Goal: Information Seeking & Learning: Learn about a topic

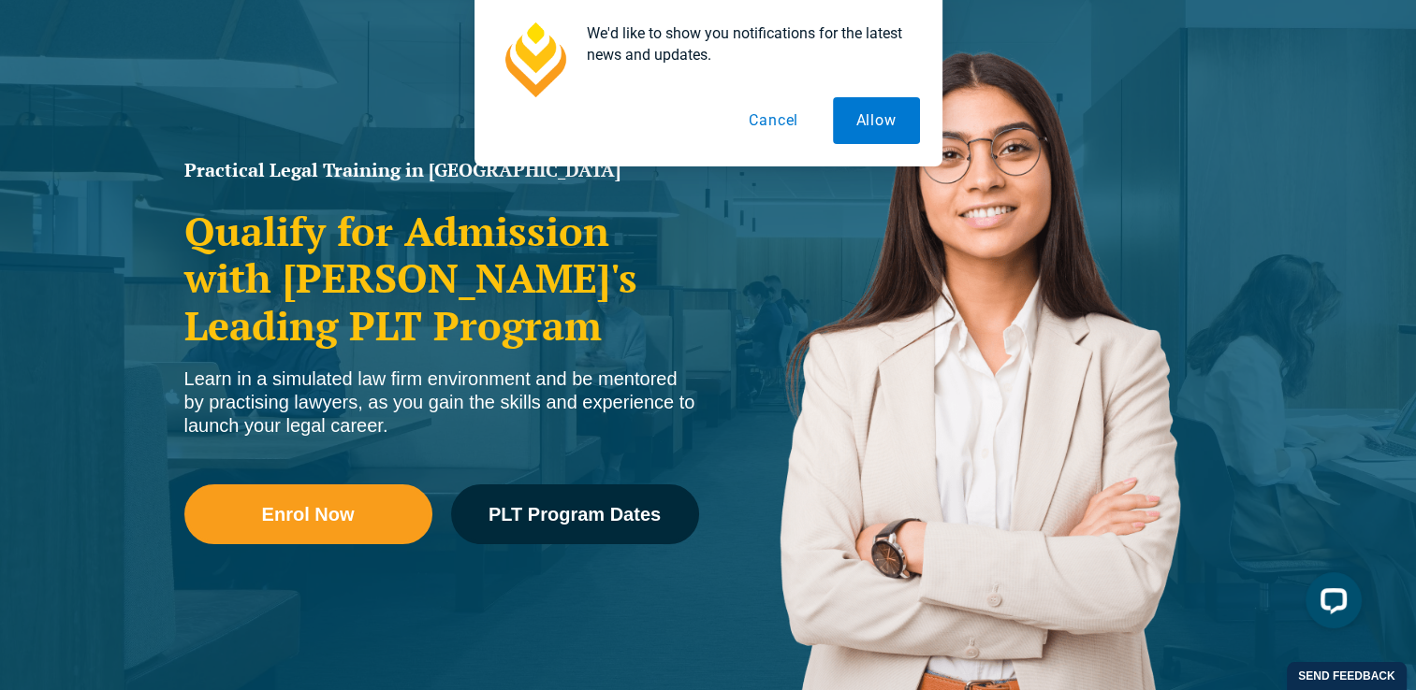
click at [774, 127] on button "Cancel" at bounding box center [773, 120] width 96 height 47
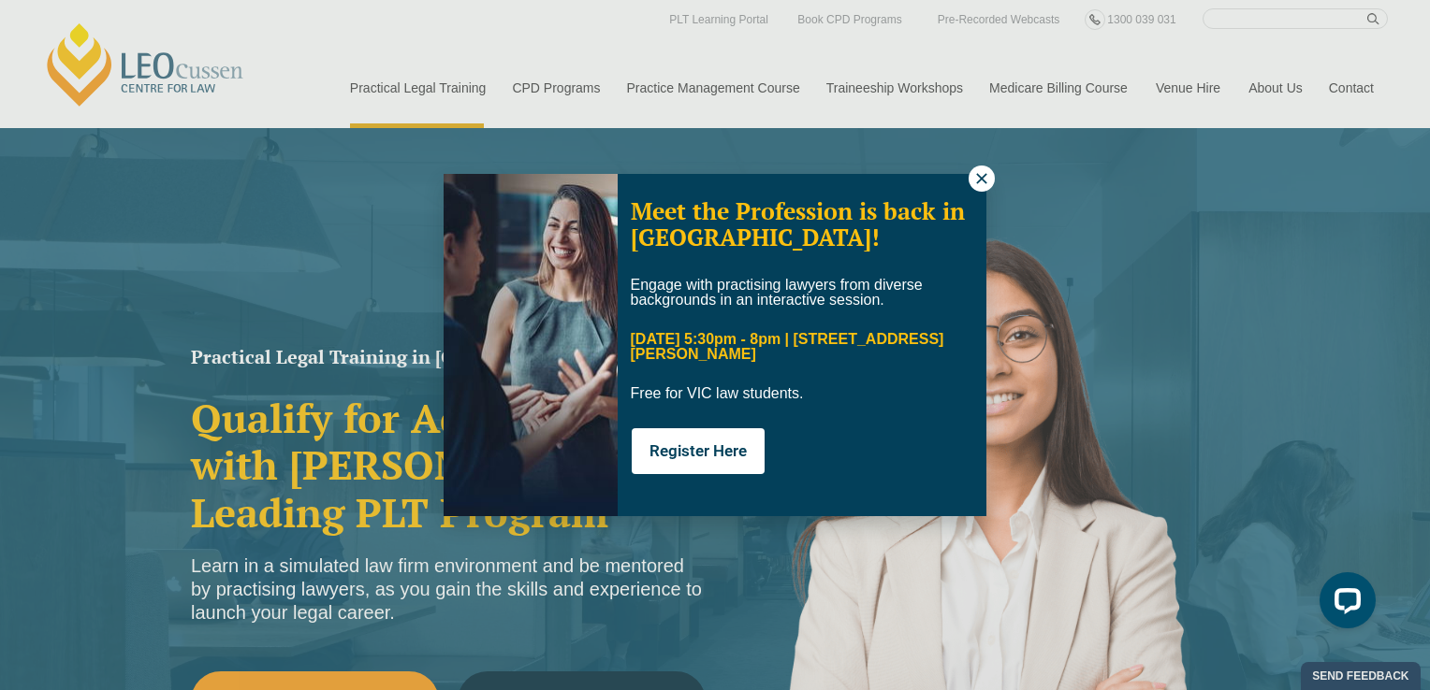
click at [978, 185] on icon at bounding box center [981, 178] width 17 height 17
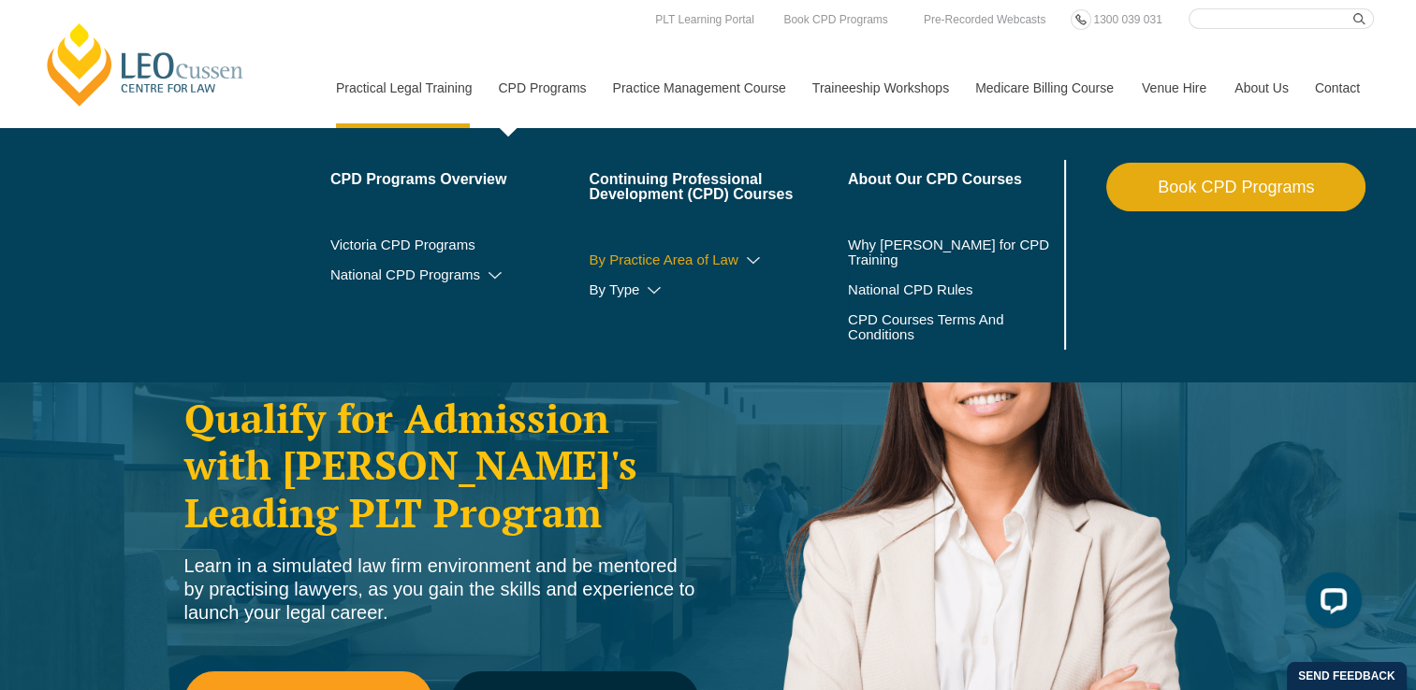
click at [730, 261] on link "By Practice Area of Law" at bounding box center [717, 260] width 259 height 15
click at [763, 254] on link "By Practice Area of Law" at bounding box center [717, 260] width 259 height 15
click at [752, 254] on icon at bounding box center [753, 260] width 19 height 13
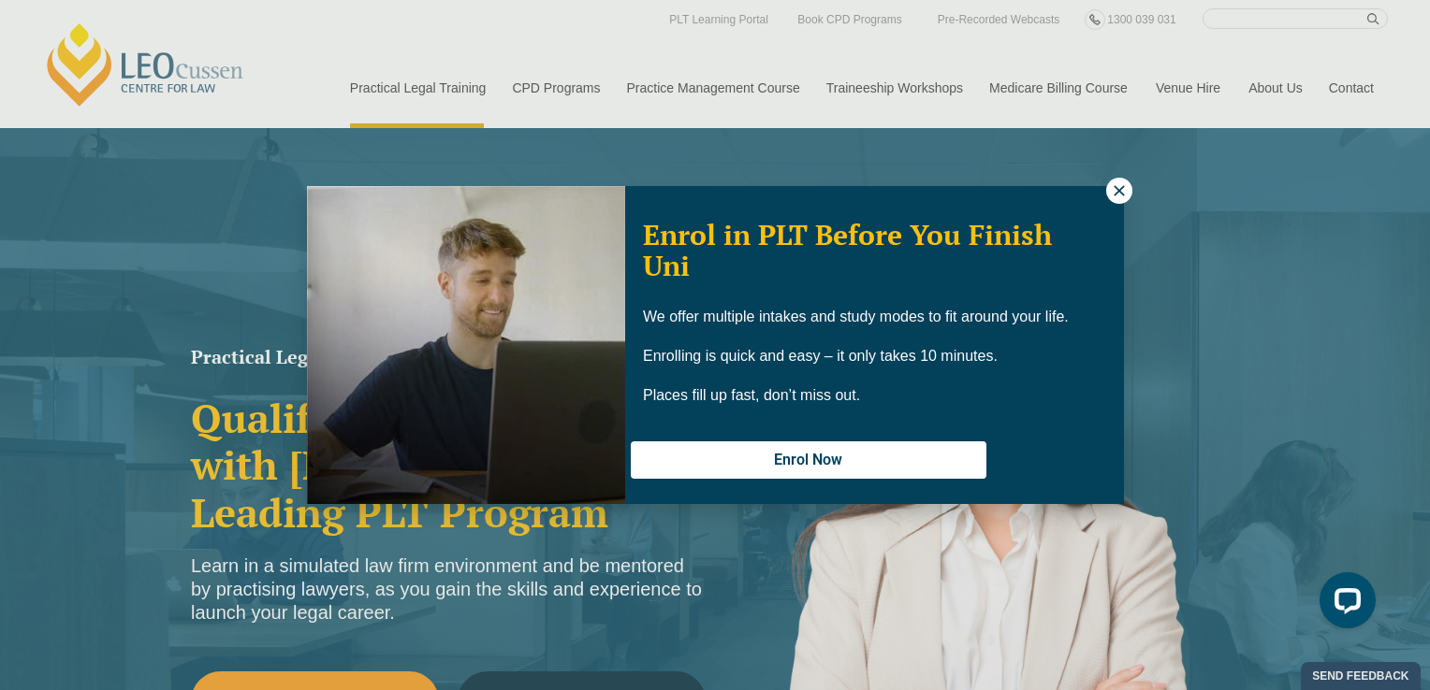
click at [1119, 195] on icon at bounding box center [1119, 190] width 17 height 17
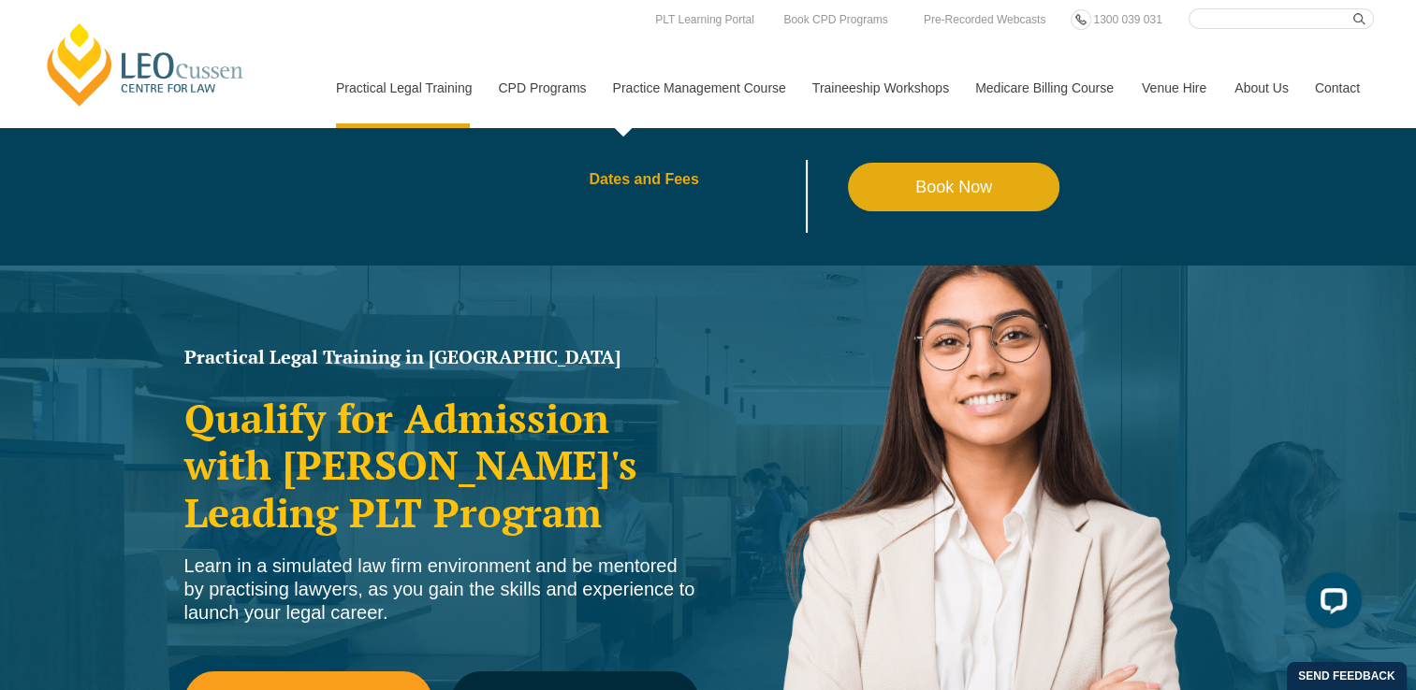
click at [658, 174] on link "Dates and Fees" at bounding box center [717, 179] width 259 height 15
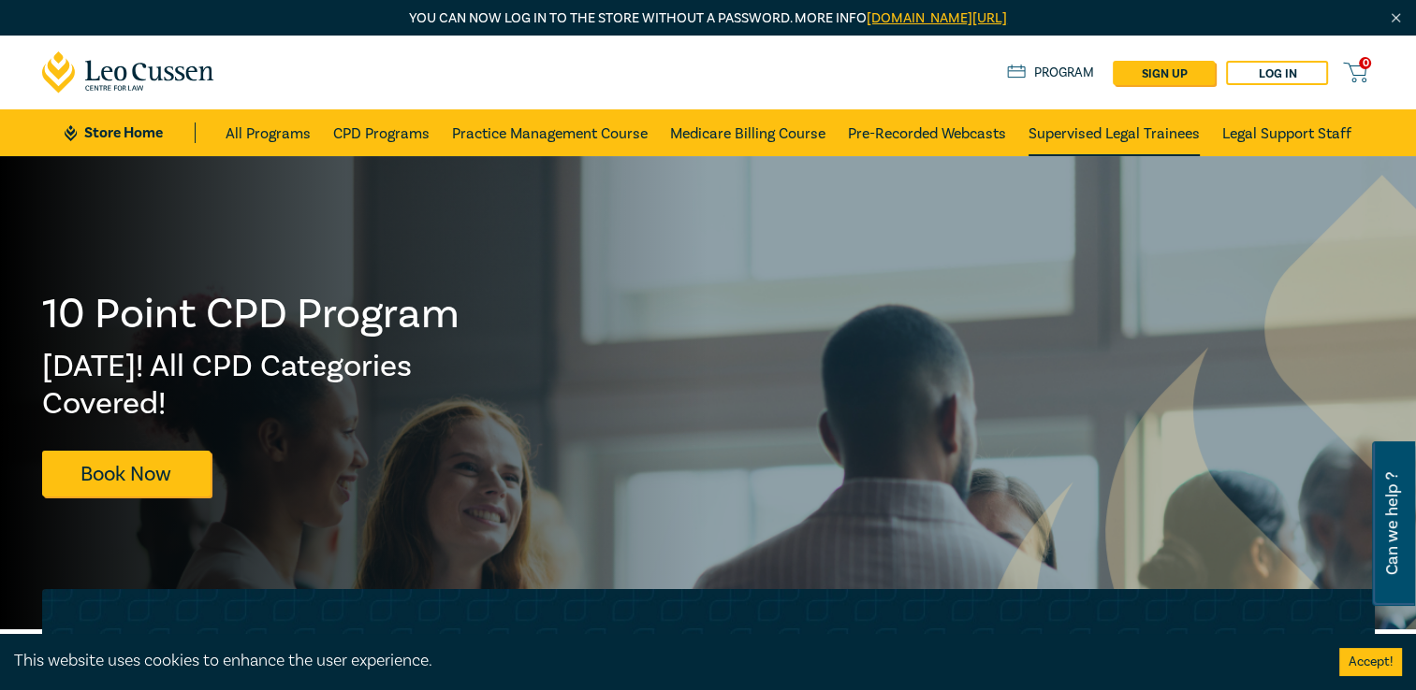
click at [1136, 137] on link "Supervised Legal Trainees" at bounding box center [1113, 132] width 171 height 47
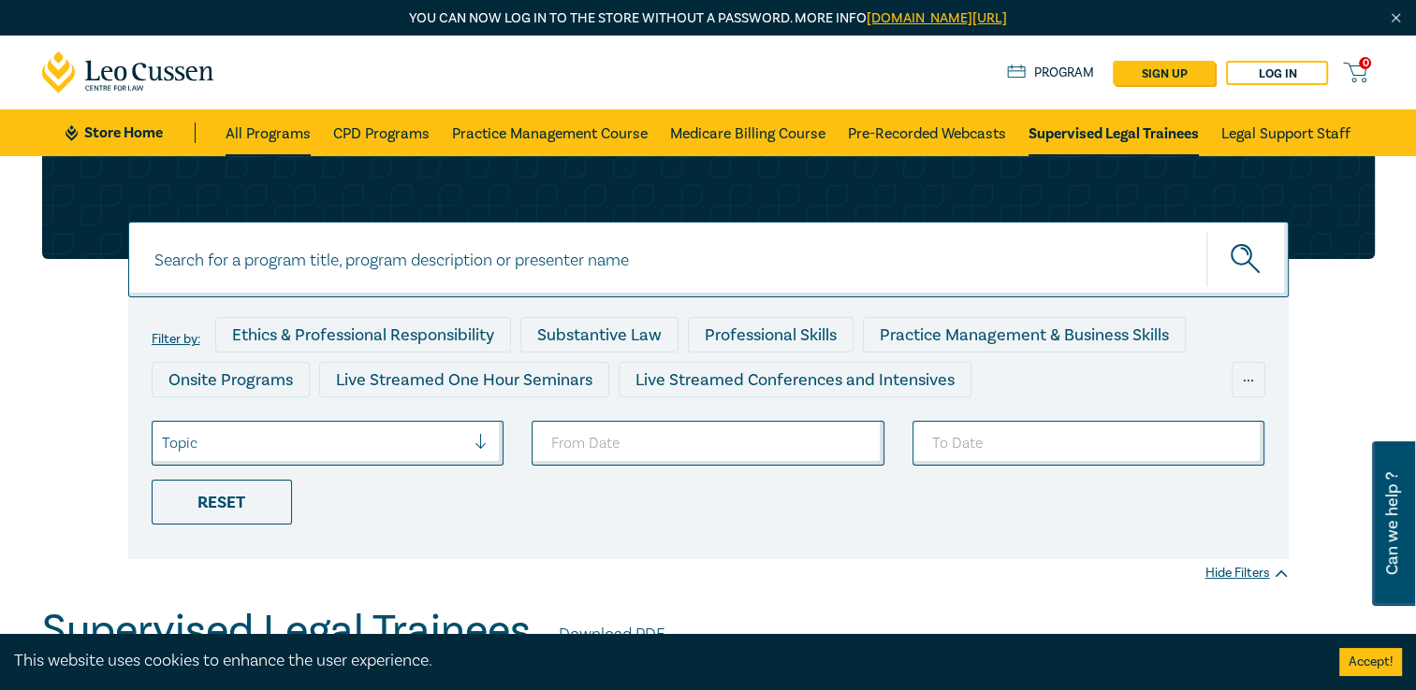
click at [250, 127] on link "All Programs" at bounding box center [267, 132] width 85 height 47
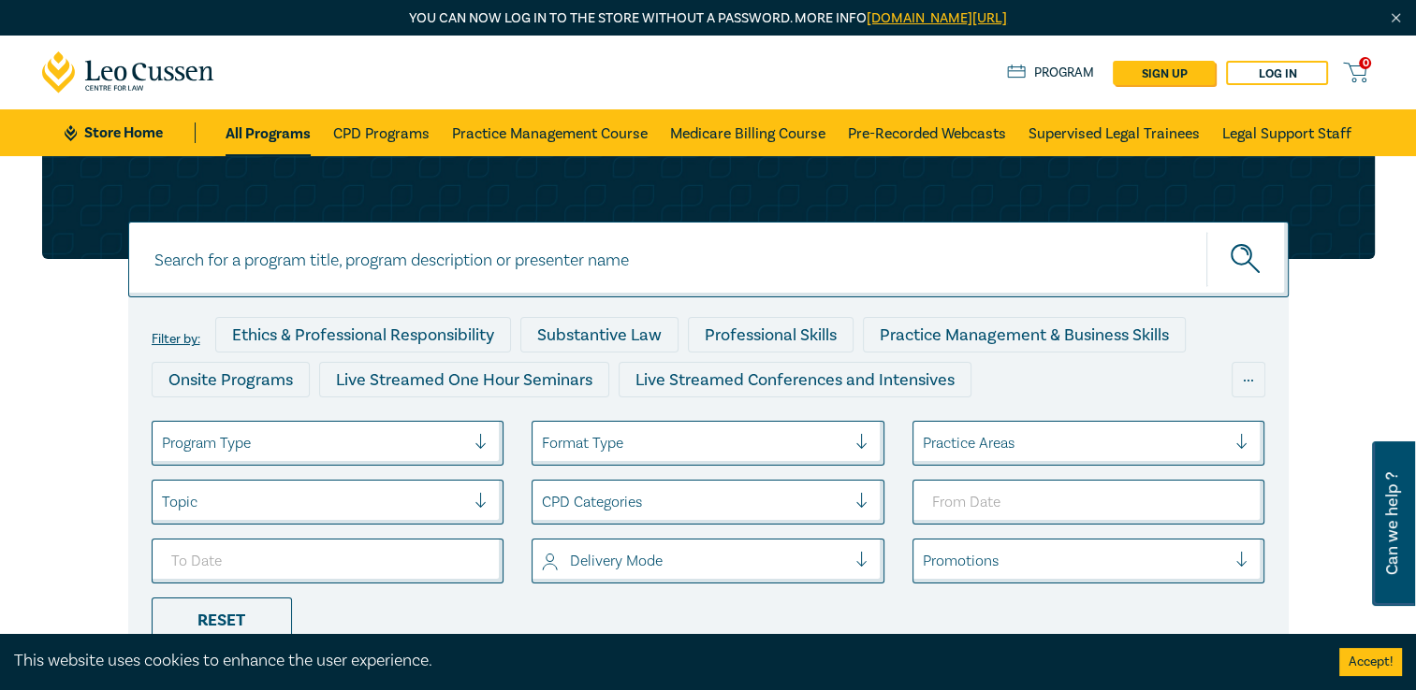
click at [281, 134] on link "All Programs" at bounding box center [267, 132] width 85 height 47
click at [138, 137] on link "Store Home" at bounding box center [130, 133] width 130 height 21
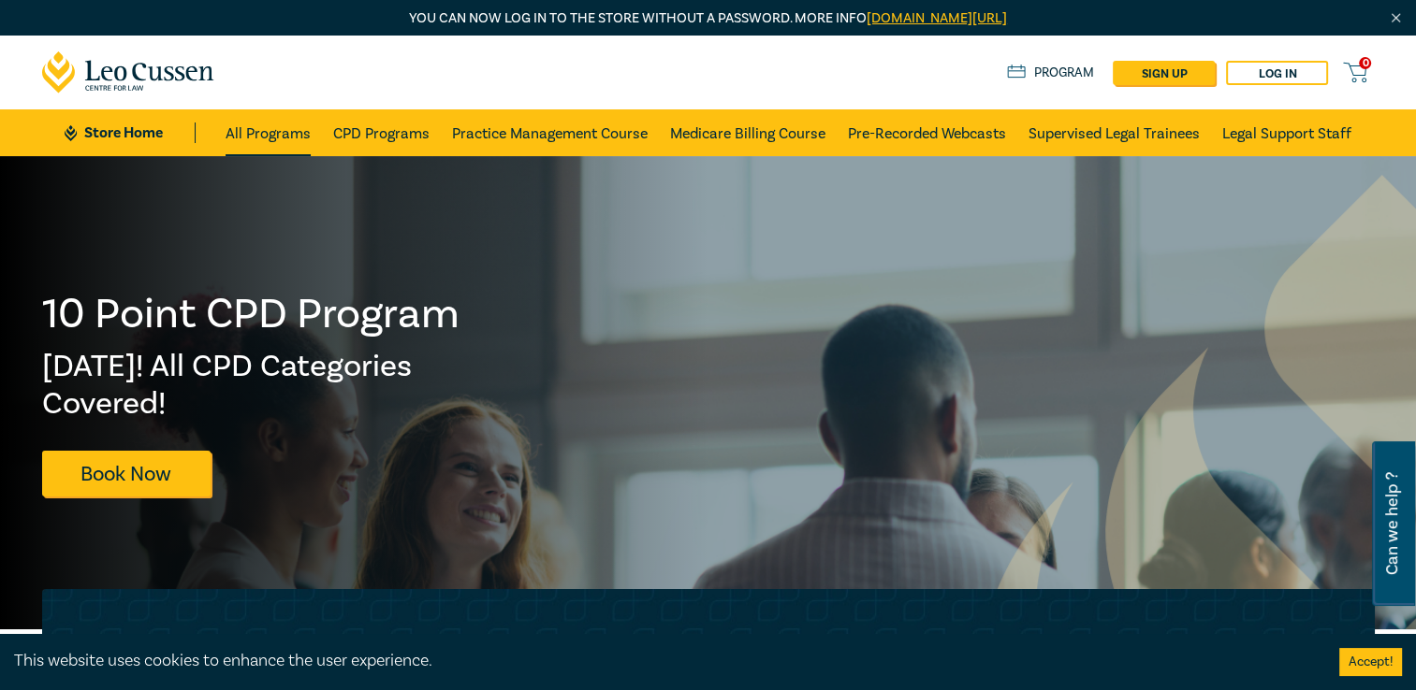
click at [254, 144] on link "All Programs" at bounding box center [267, 132] width 85 height 47
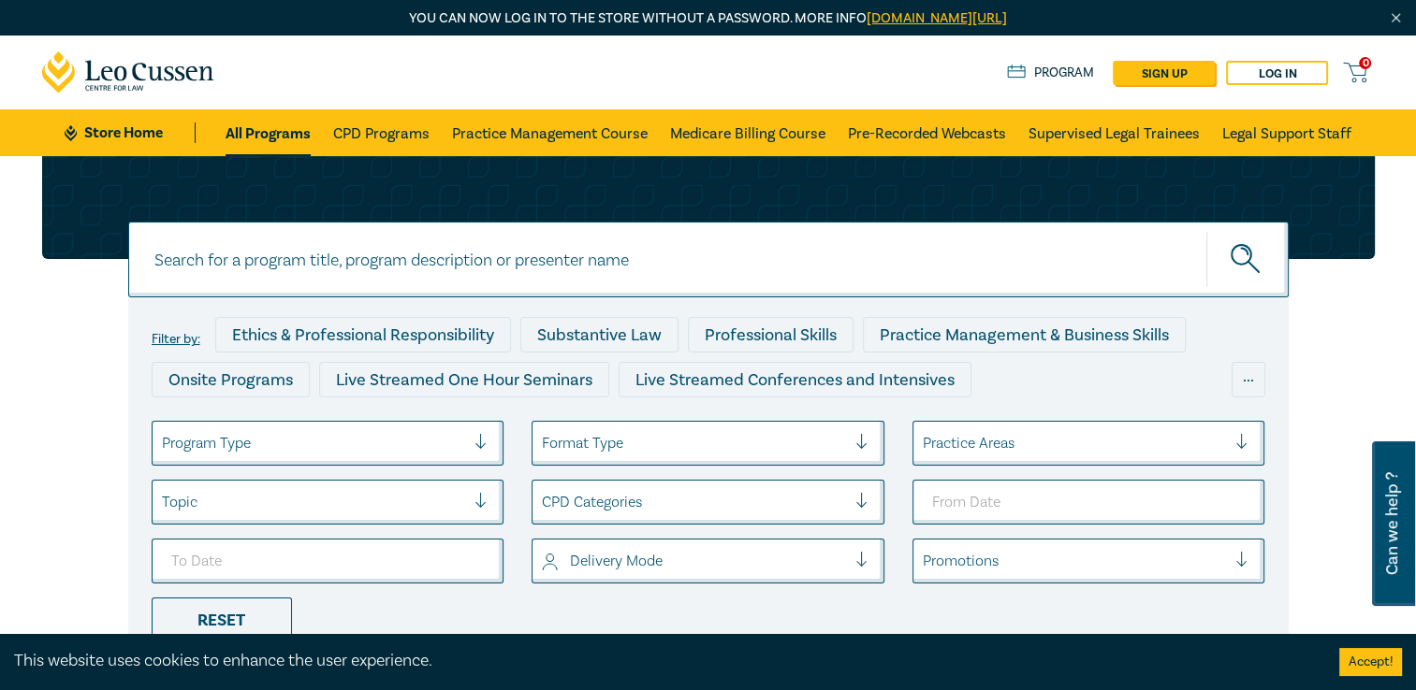
click at [995, 459] on ul "Program Type Format Type Practice Areas Topic CPD Categories Delivery Mode Prom…" at bounding box center [708, 532] width 1141 height 222
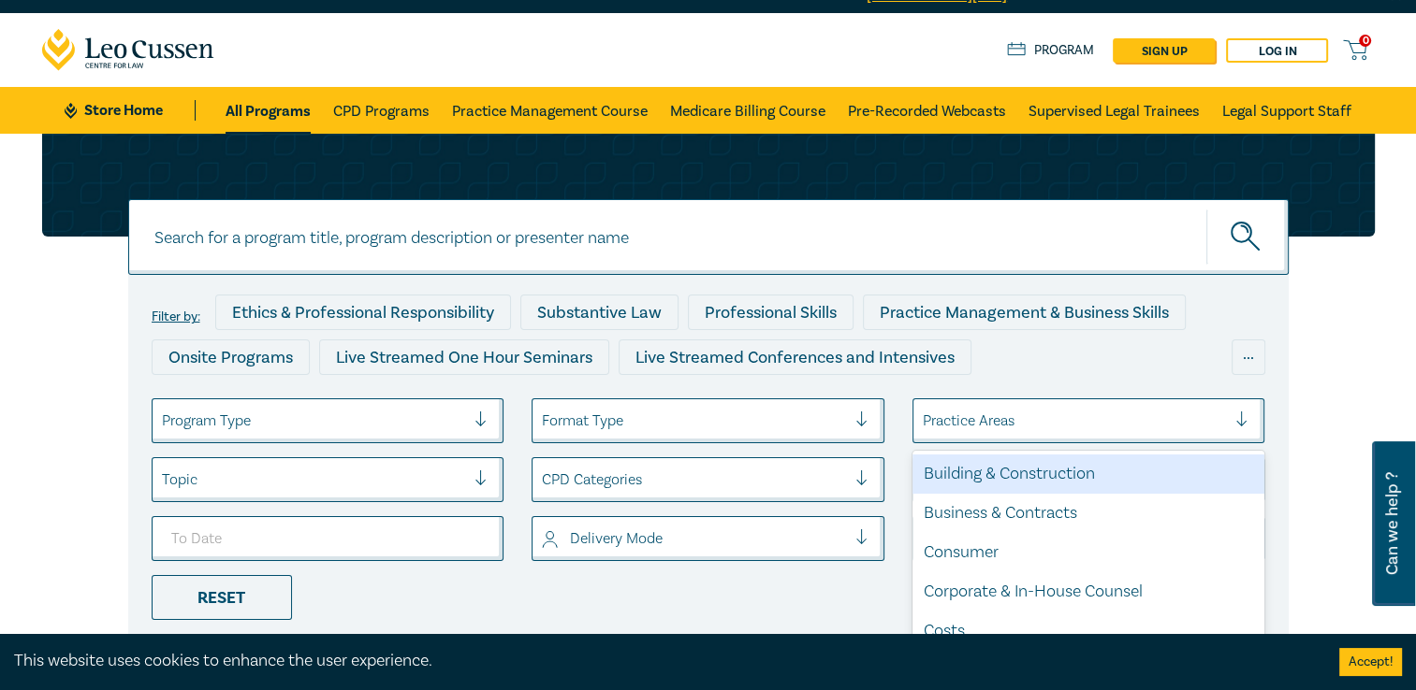
scroll to position [71, 0]
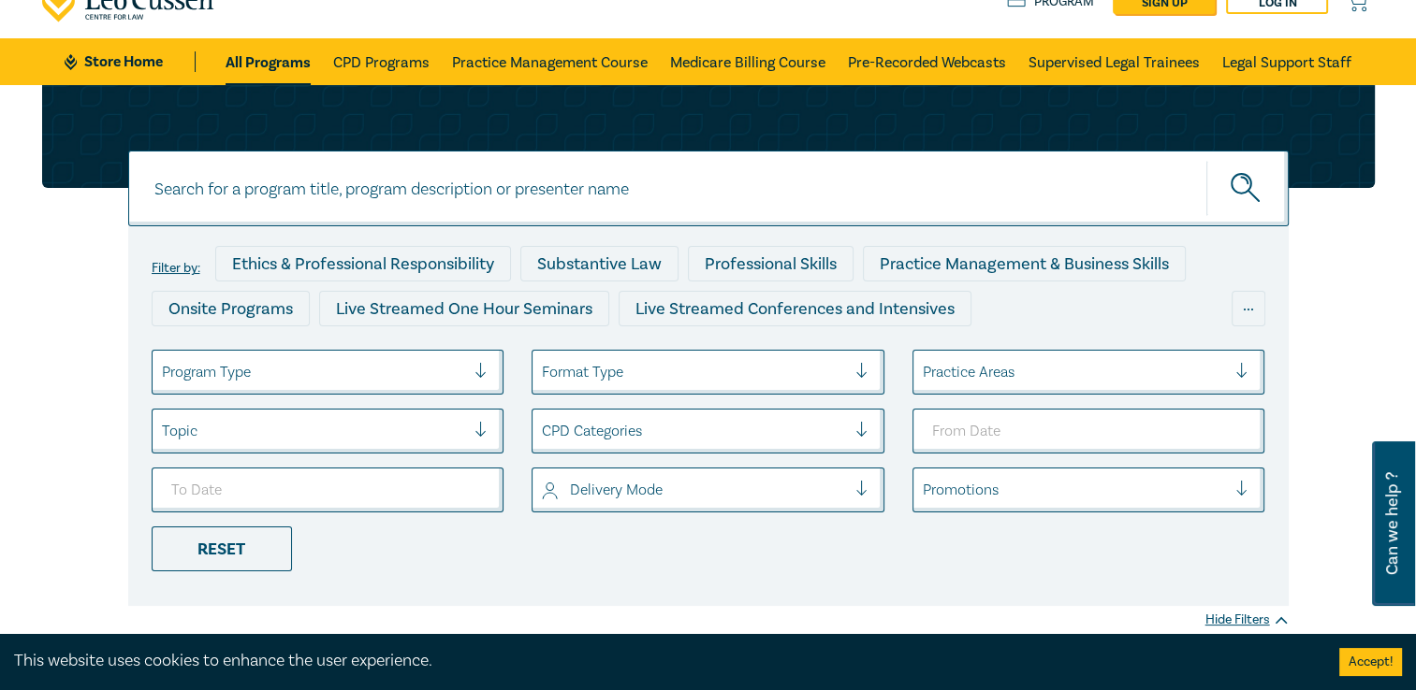
click at [1349, 341] on div "Filter by: Ethics & Professional Responsibility Substantive Law Professional Sk…" at bounding box center [708, 345] width 1355 height 521
